Goal: Task Accomplishment & Management: Manage account settings

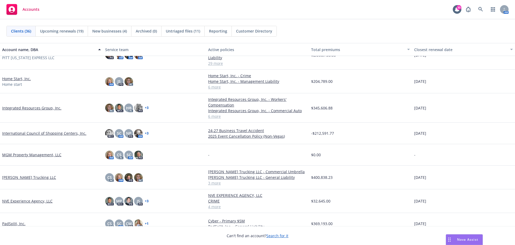
scroll to position [308, 0]
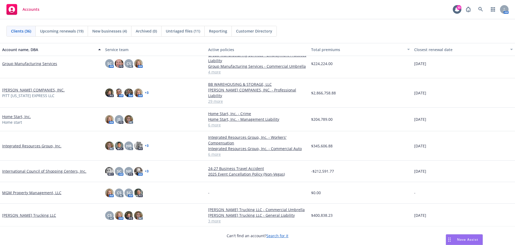
click at [17, 114] on link "Home Start, Inc." at bounding box center [16, 117] width 29 height 6
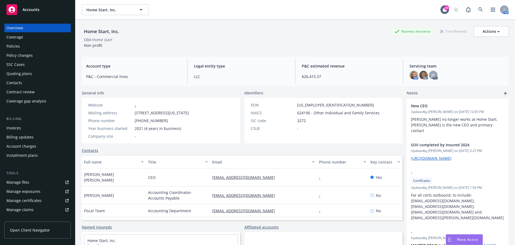
click at [29, 182] on link "Manage files" at bounding box center [37, 182] width 67 height 9
